Goal: Transaction & Acquisition: Purchase product/service

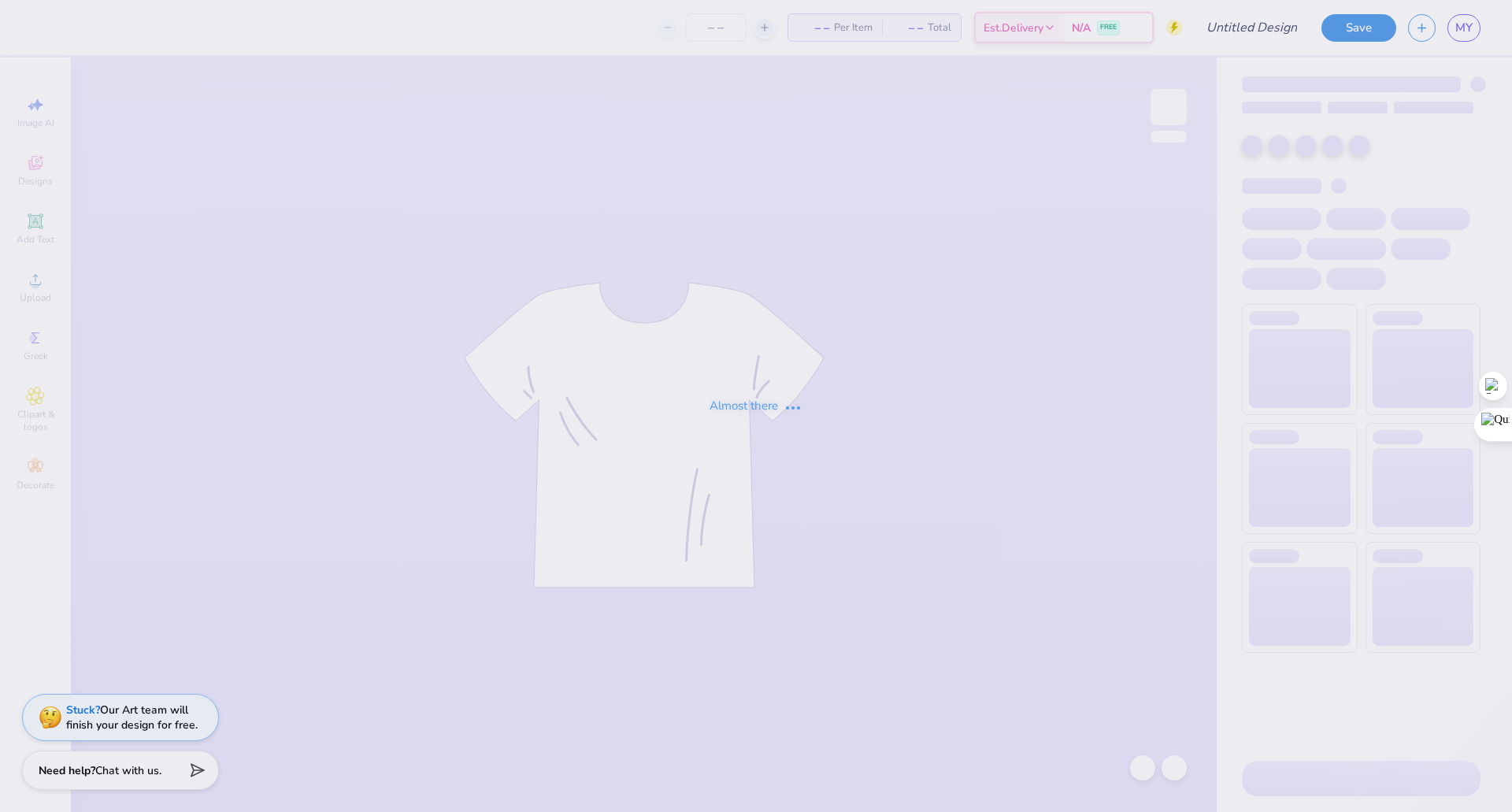
type input "sigchi fall 2025"
type input "50"
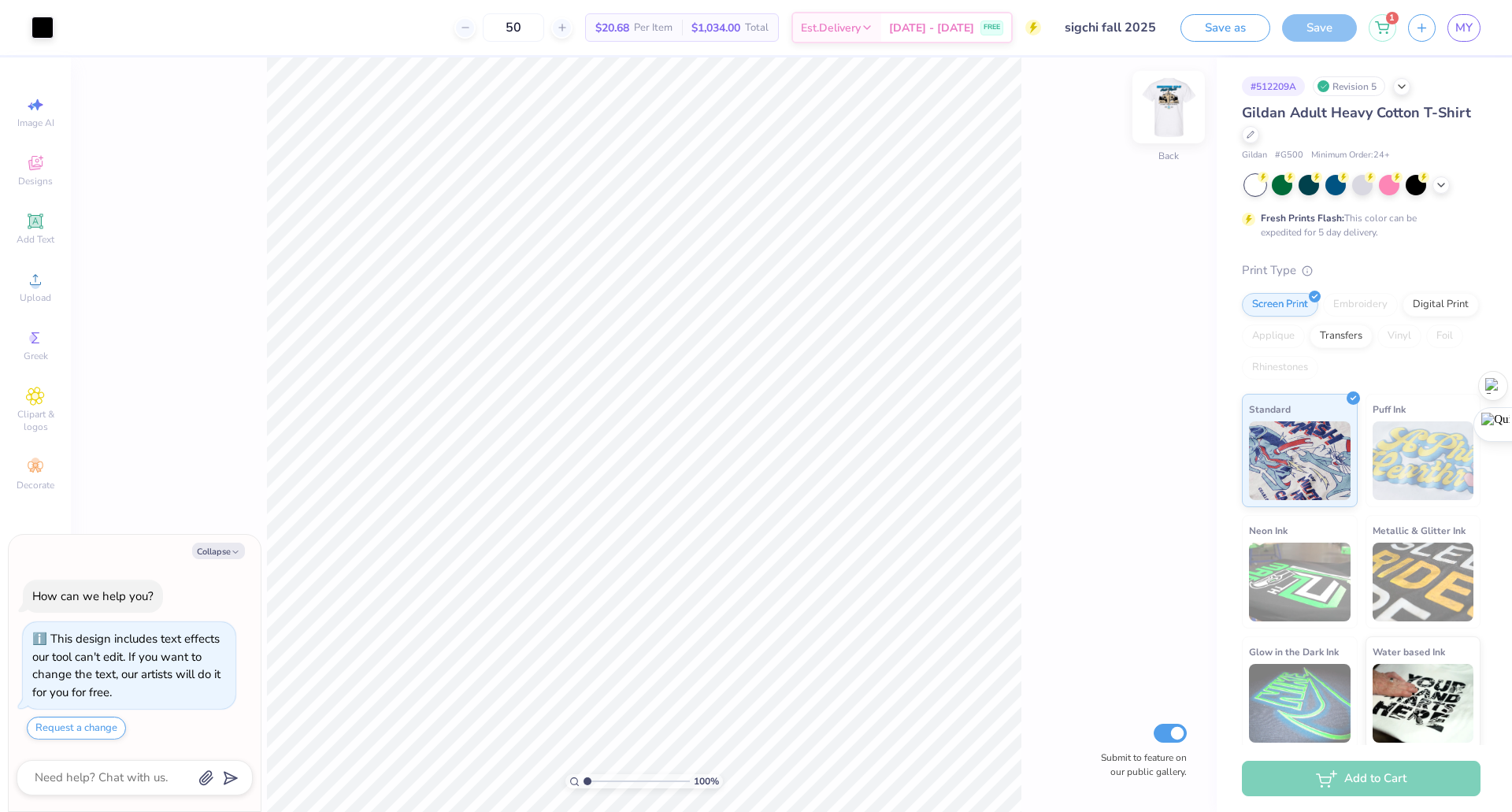
click at [1169, 116] on img at bounding box center [1168, 107] width 63 height 63
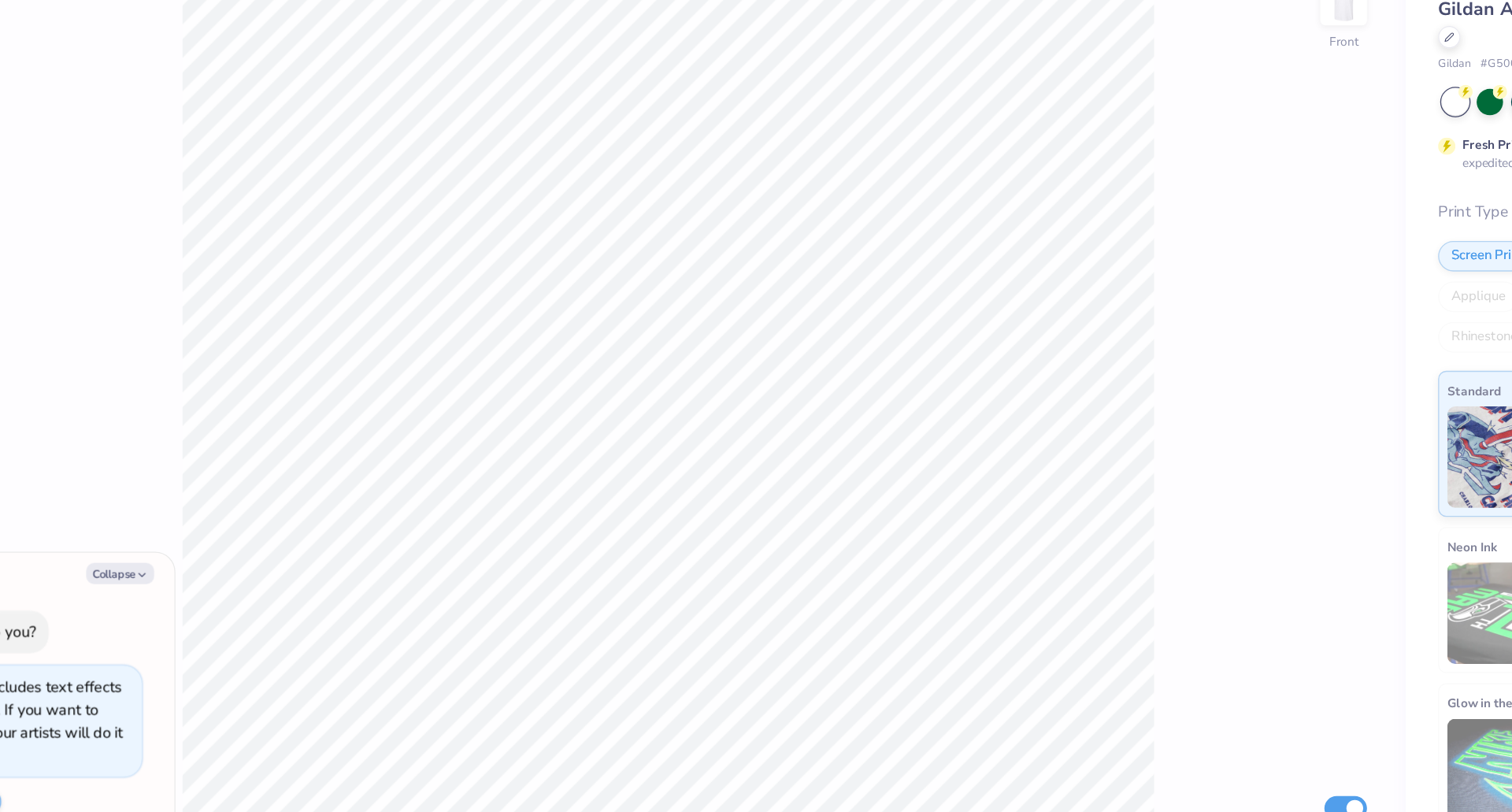
click at [1083, 269] on div "100 % Front Submit to feature on our public gallery." at bounding box center [643, 435] width 1146 height 755
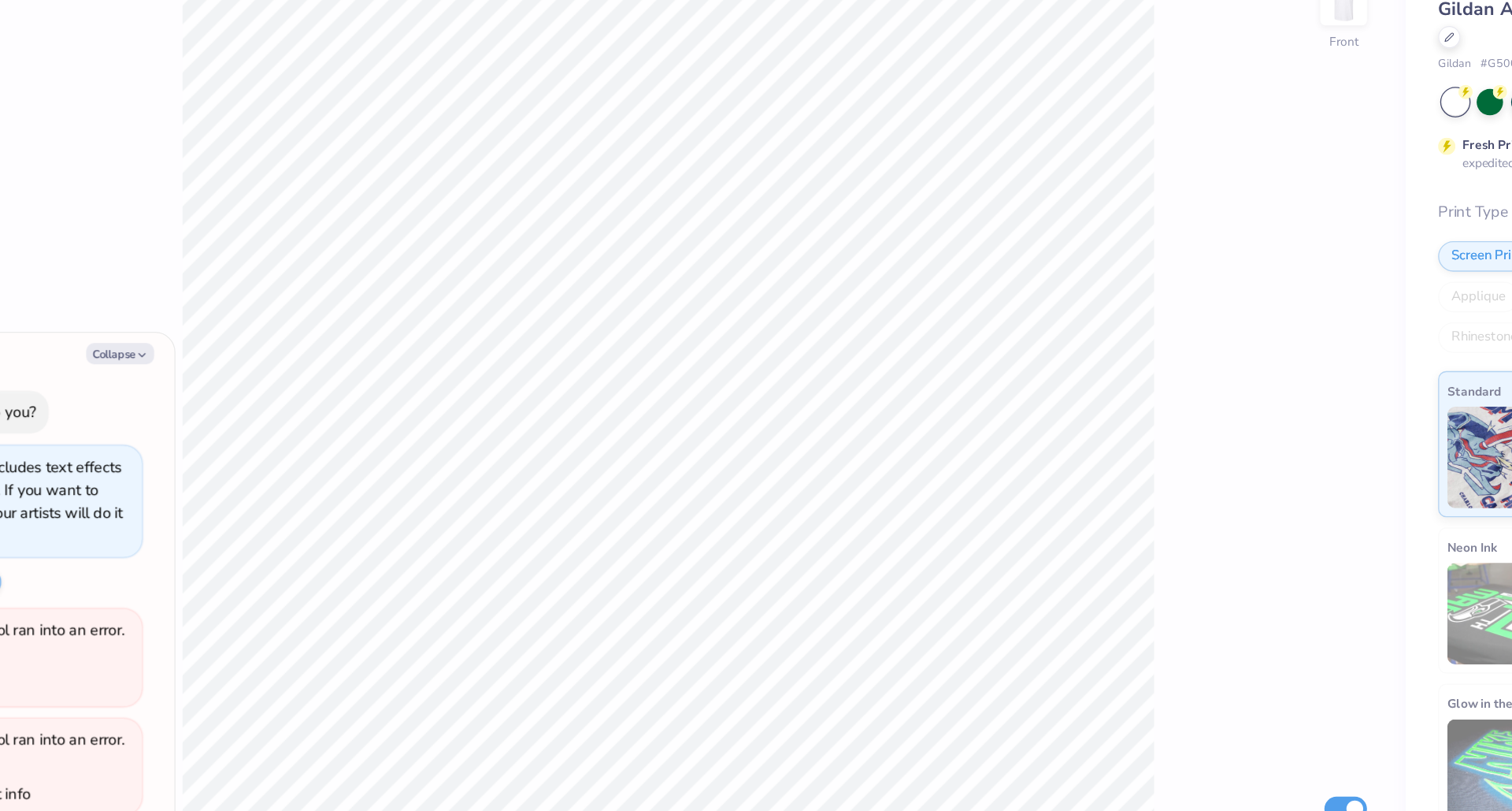
type textarea "x"
